Goal: Task Accomplishment & Management: Manage account settings

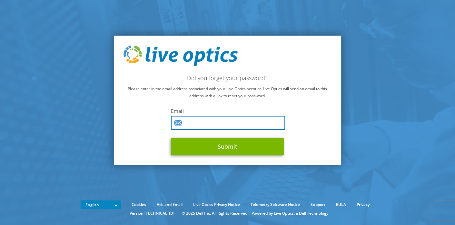
click at [196, 121] on input "text" at bounding box center [228, 123] width 114 height 14
type input "[PERSON_NAME][EMAIL_ADDRESS][PERSON_NAME][DOMAIN_NAME]"
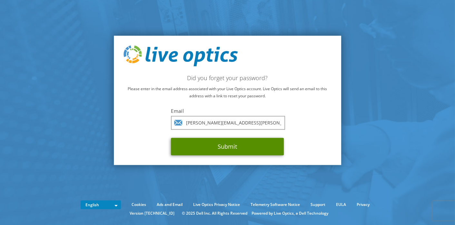
click at [224, 147] on button "Submit" at bounding box center [227, 146] width 113 height 17
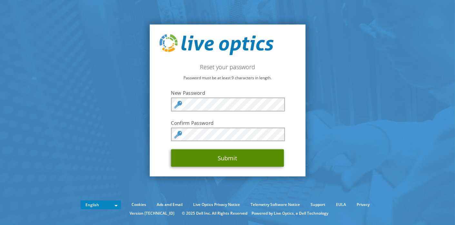
click at [231, 157] on button "Submit" at bounding box center [227, 157] width 113 height 17
